Goal: Task Accomplishment & Management: Manage account settings

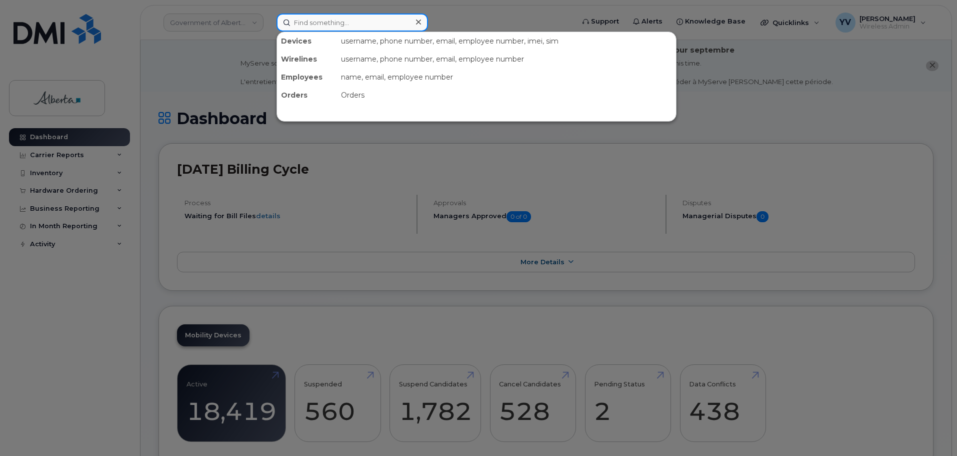
click at [301, 24] on input at bounding box center [353, 23] width 152 height 18
paste input "7809959173"
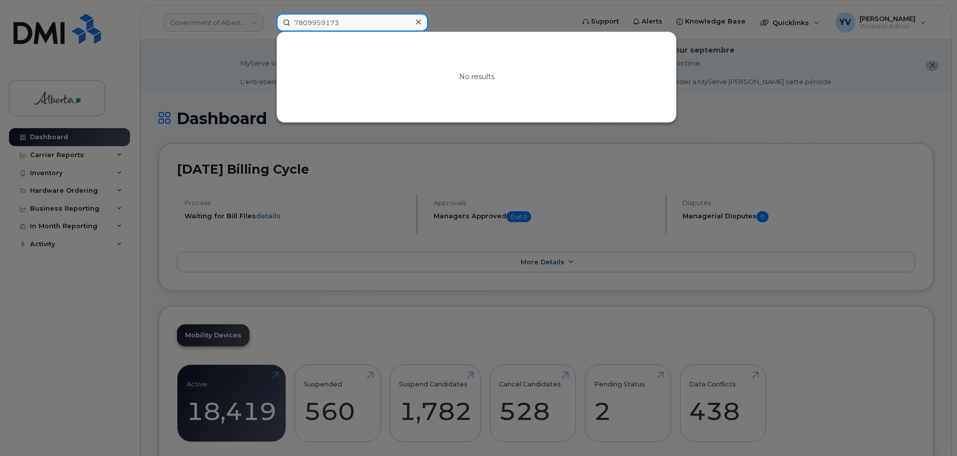
click at [296, 25] on input "7809959173" at bounding box center [353, 23] width 152 height 18
type input "7809959173"
click at [325, 218] on div at bounding box center [478, 228] width 957 height 456
drag, startPoint x: 347, startPoint y: 20, endPoint x: 219, endPoint y: 22, distance: 128.0
click at [269, 22] on div "7809959173 No results" at bounding box center [422, 23] width 307 height 18
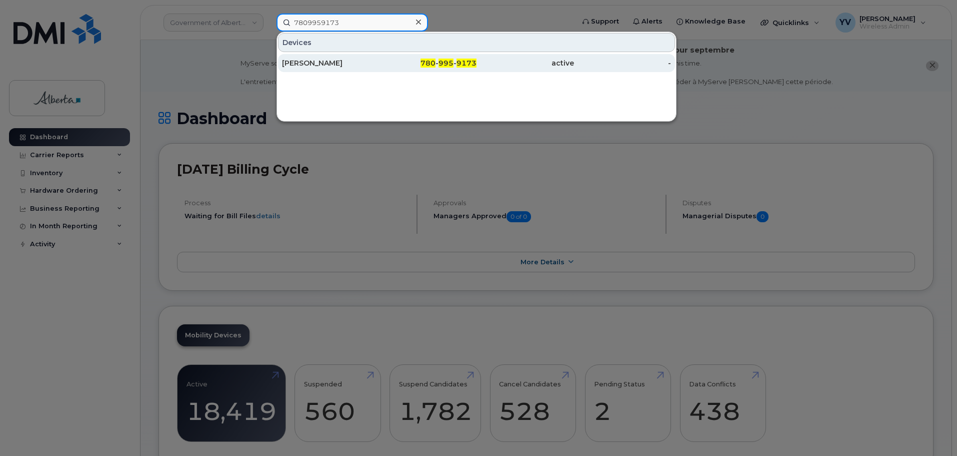
type input "7809959173"
click at [434, 64] on span "780" at bounding box center [428, 63] width 15 height 9
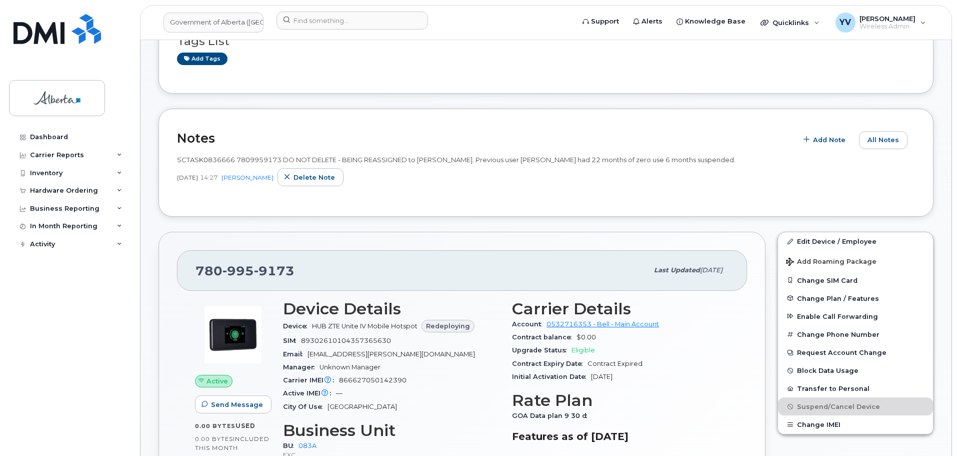
scroll to position [208, 0]
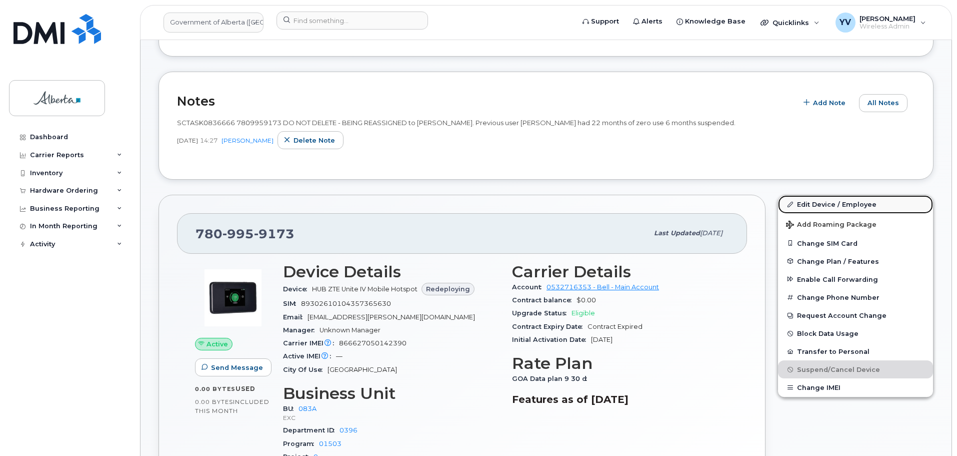
click at [812, 201] on link "Edit Device / Employee" at bounding box center [855, 204] width 155 height 18
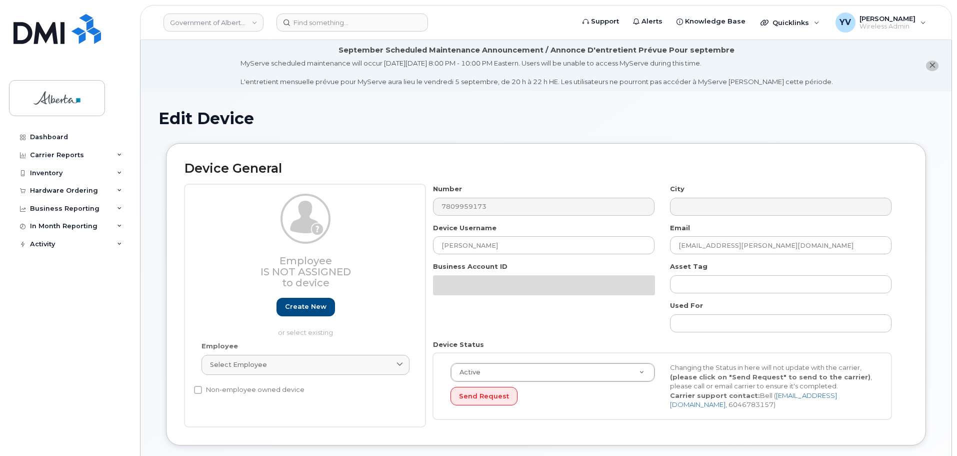
select select "4733126"
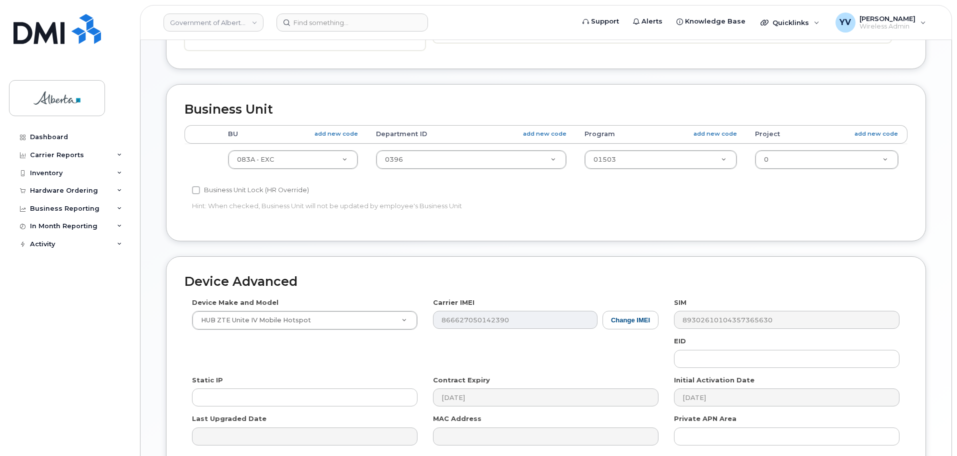
scroll to position [439, 0]
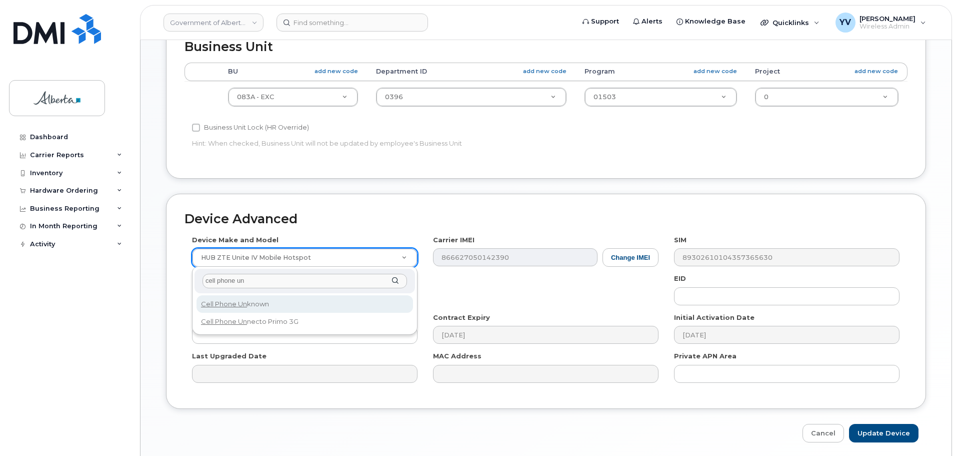
type input "cell phone un"
select select "97"
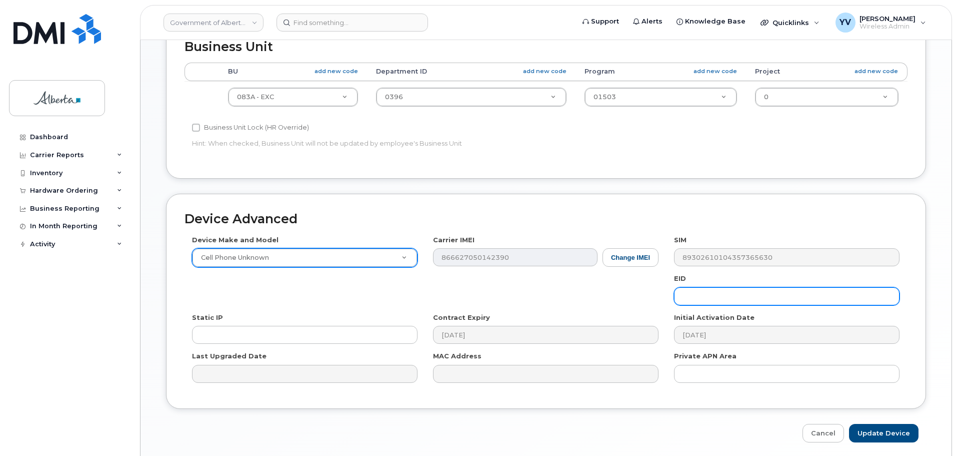
click at [693, 302] on input "text" at bounding box center [787, 296] width 226 height 18
paste input "89043052010008887025010586451515"
type input "89043052010008887025010586451515"
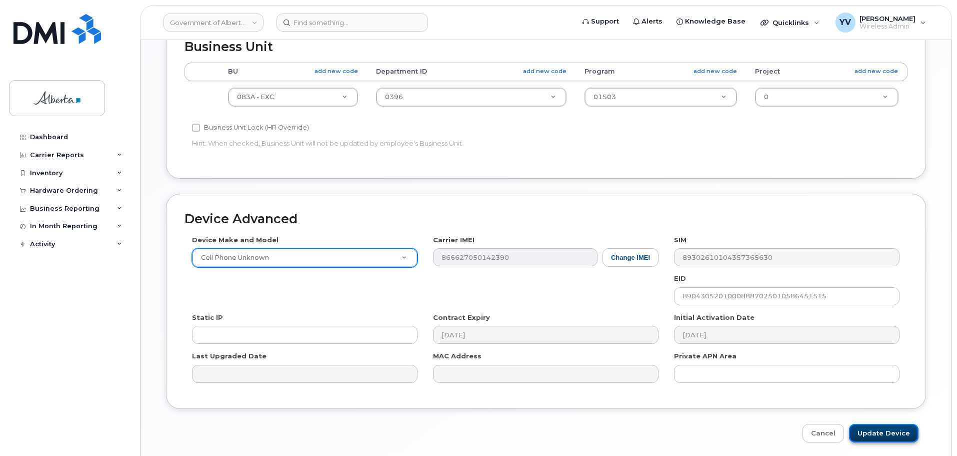
click at [887, 431] on input "Update Device" at bounding box center [884, 433] width 70 height 19
type input "Saving..."
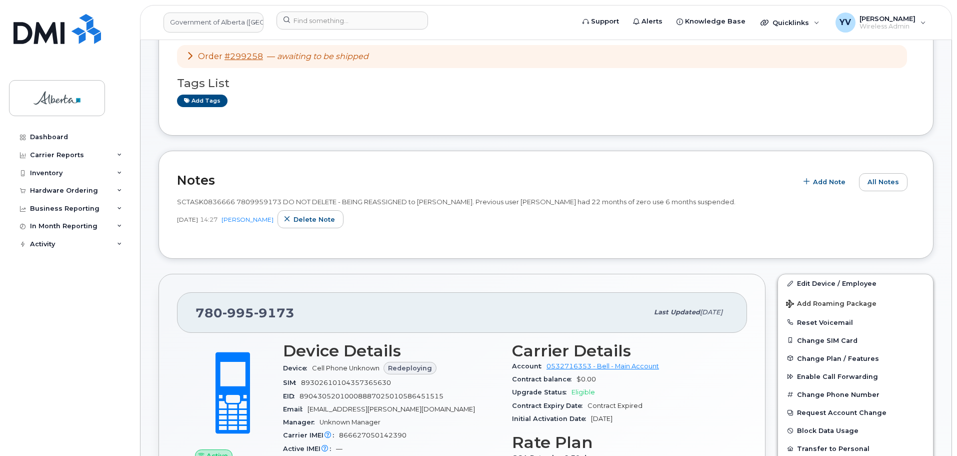
scroll to position [133, 0]
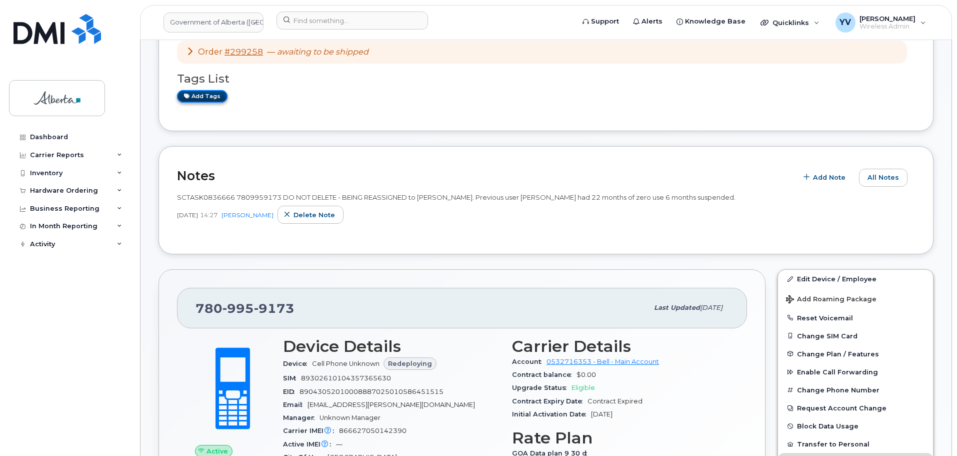
click at [197, 94] on link "Add tags" at bounding box center [202, 96] width 51 height 13
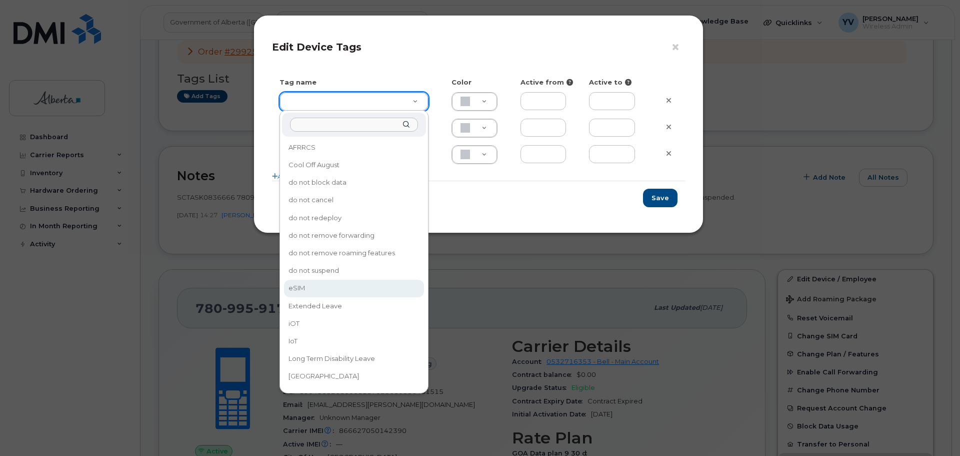
type input "eSIM"
type input "D6CDC1"
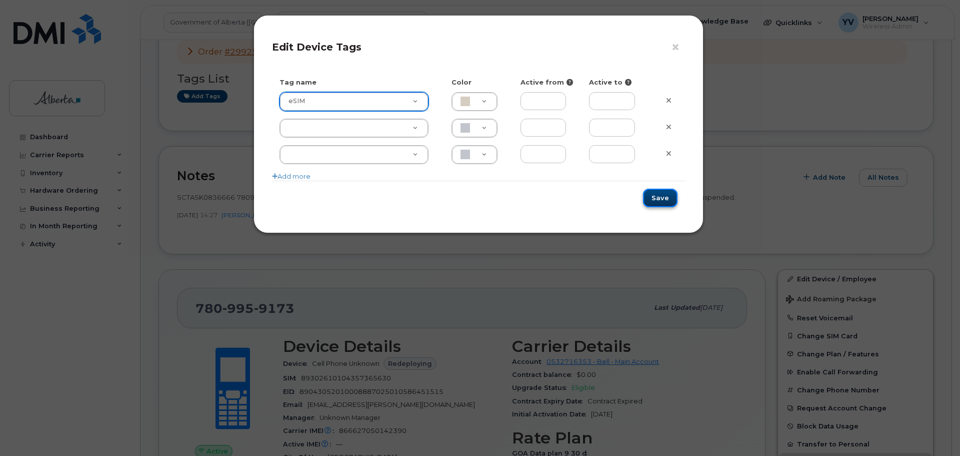
click at [667, 196] on button "Save" at bounding box center [660, 198] width 35 height 19
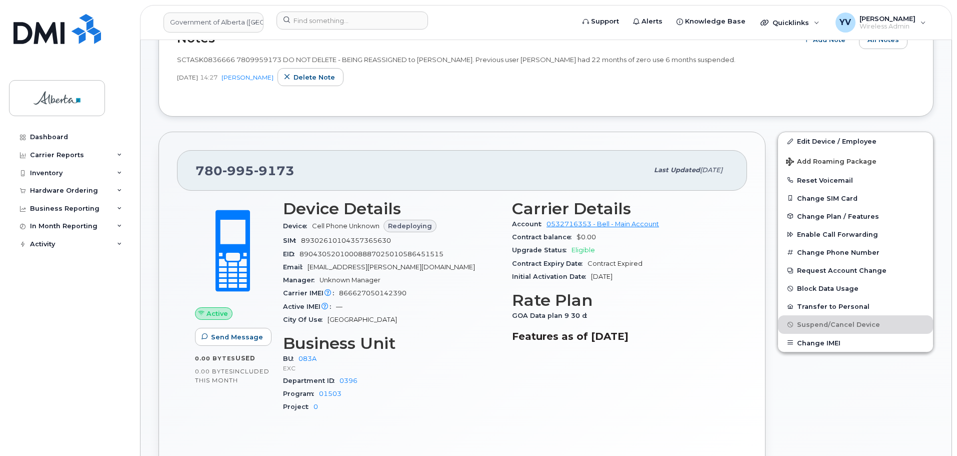
scroll to position [0, 0]
